Goal: Transaction & Acquisition: Purchase product/service

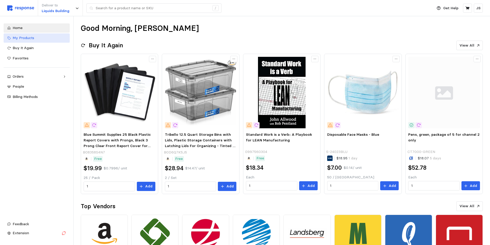
click at [33, 38] on span "My Products" at bounding box center [24, 37] width 22 height 5
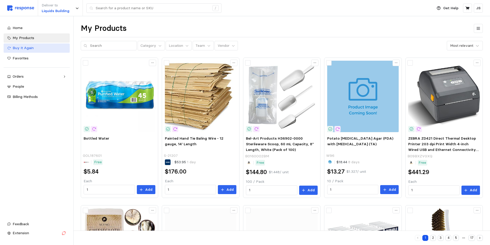
click at [29, 47] on span "Buy It Again" at bounding box center [23, 47] width 21 height 5
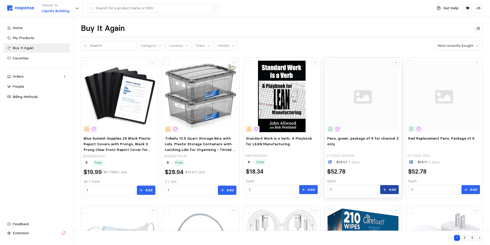
click at [390, 190] on p "Add" at bounding box center [391, 190] width 7 height 6
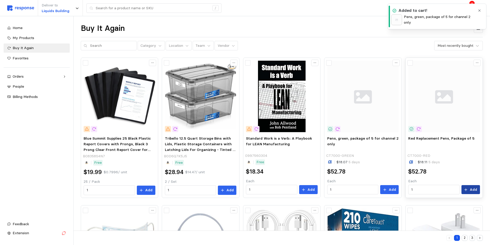
click at [473, 190] on p "Add" at bounding box center [472, 190] width 7 height 6
click at [467, 7] on icon at bounding box center [467, 8] width 5 height 5
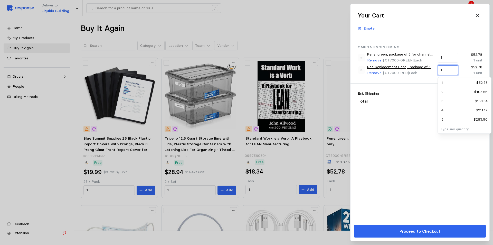
drag, startPoint x: 445, startPoint y: 70, endPoint x: 438, endPoint y: 71, distance: 7.2
click at [438, 71] on div "1" at bounding box center [448, 70] width 20 height 10
type input "2"
click at [436, 57] on div "Pens, green, package of 5 for channel 2 only Remove | CT7000-GREEN | Each 1 $52…" at bounding box center [420, 57] width 128 height 15
type input "2"
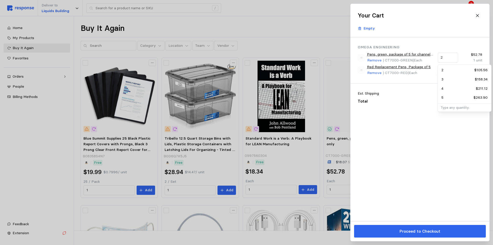
click at [427, 106] on div "Est. Shipping $31.66 Total $190.00" at bounding box center [420, 98] width 139 height 28
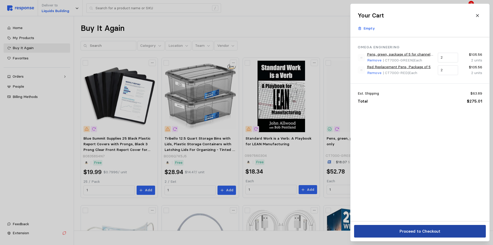
click at [428, 233] on p "Proceed to Checkout" at bounding box center [420, 231] width 41 height 6
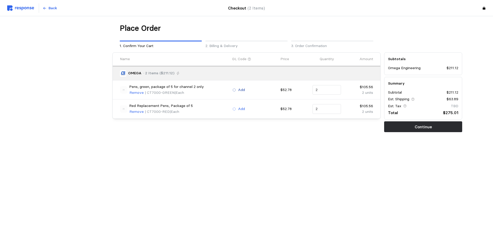
click at [239, 89] on p "Add" at bounding box center [241, 90] width 7 height 6
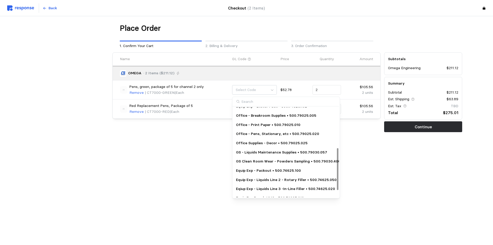
scroll to position [102, 0]
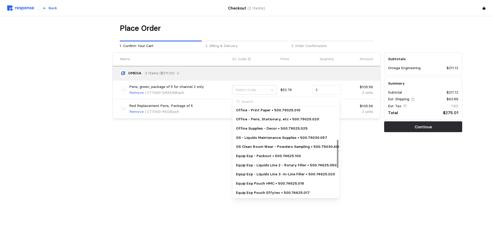
click at [264, 166] on p "Equip Exp - Liquids Line 2 - Rotary Filler • 500.74625.050" at bounding box center [286, 165] width 101 height 6
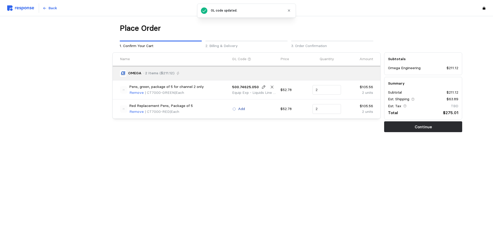
click at [242, 109] on p "Add" at bounding box center [241, 109] width 7 height 6
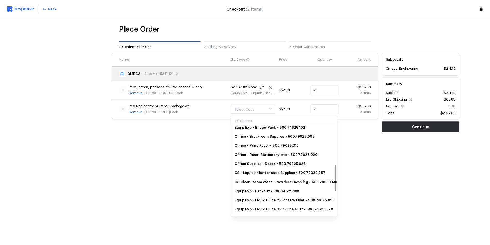
scroll to position [129, 0]
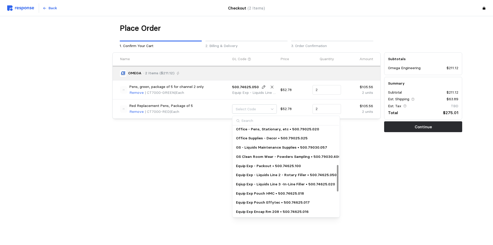
click at [263, 175] on p "Equip Exp - Liquids Line 2 - Rotary Filler • 500.74625.050" at bounding box center [286, 175] width 101 height 6
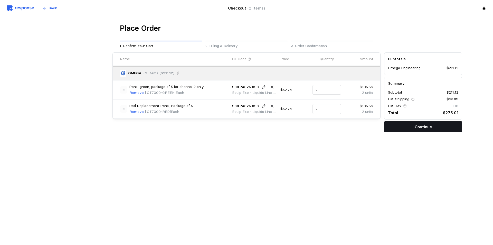
click at [429, 128] on p "Continue" at bounding box center [423, 127] width 17 height 6
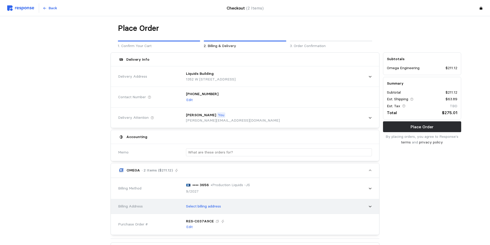
click at [211, 205] on p "Select billing address" at bounding box center [203, 207] width 35 height 6
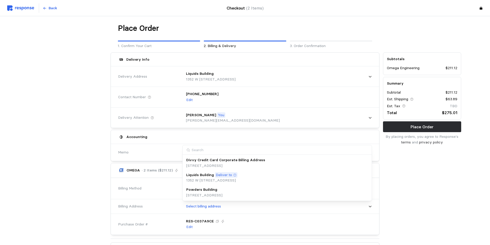
click at [212, 194] on p "[STREET_ADDRESS]" at bounding box center [204, 196] width 36 height 6
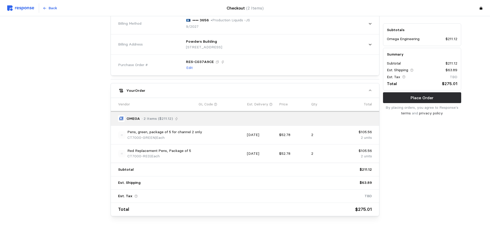
scroll to position [139, 0]
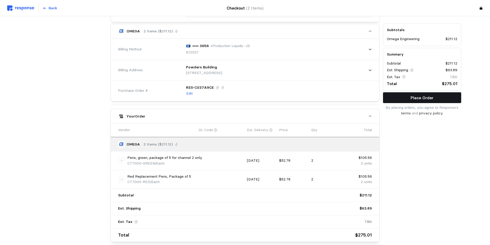
click at [426, 95] on p "Place Order" at bounding box center [421, 98] width 23 height 6
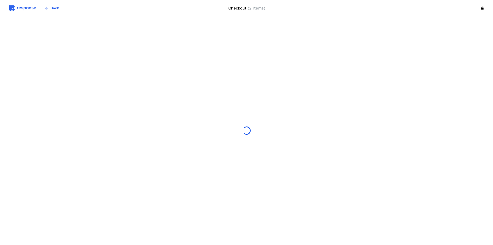
scroll to position [0, 0]
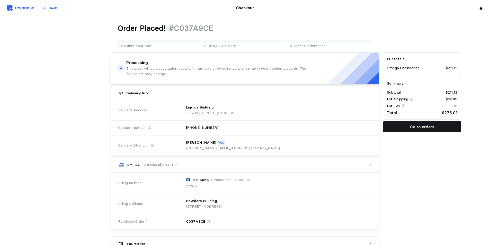
click at [425, 129] on p "Go to orders" at bounding box center [421, 127] width 25 height 6
